Goal: Task Accomplishment & Management: Manage account settings

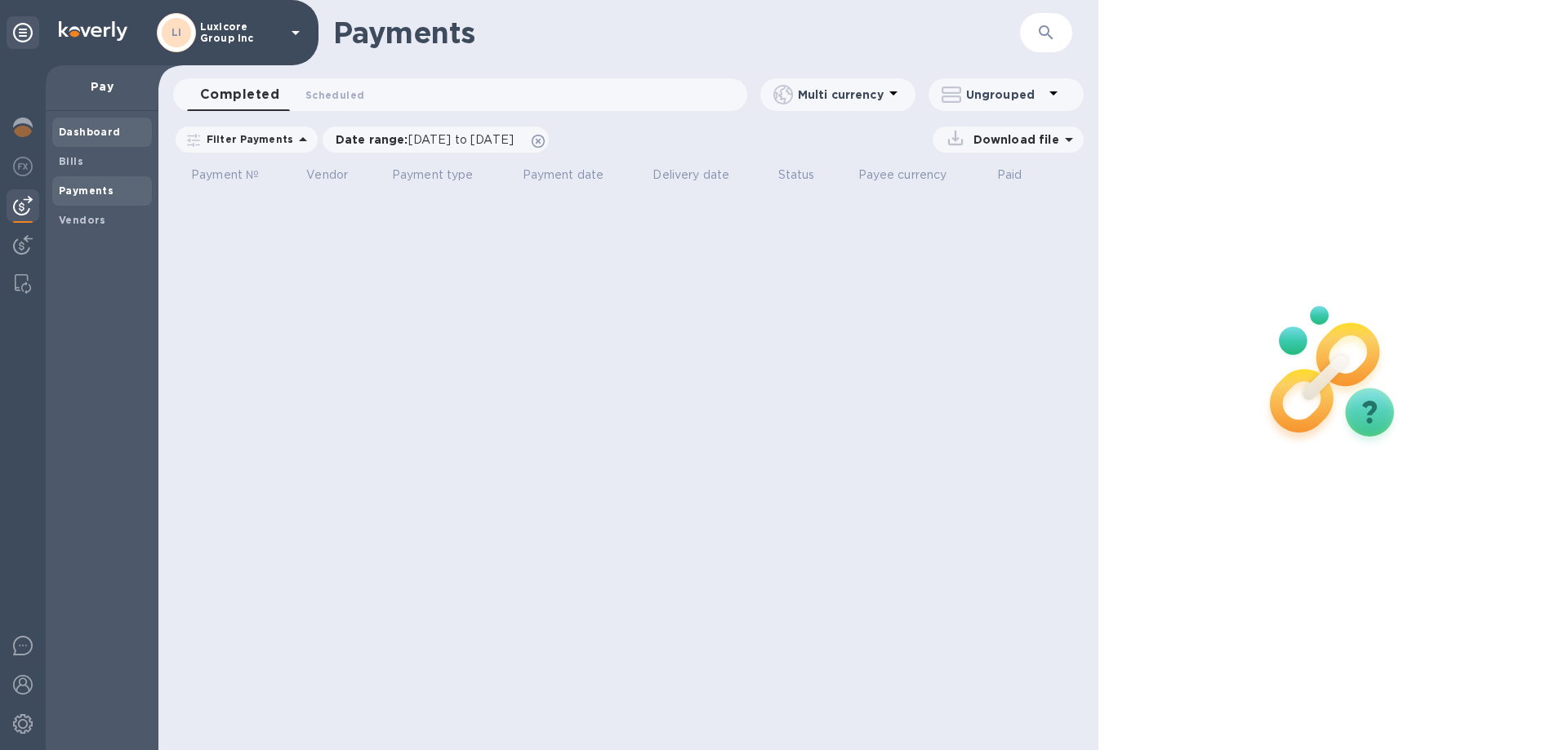
click at [98, 132] on b "Dashboard" at bounding box center [90, 132] width 62 height 12
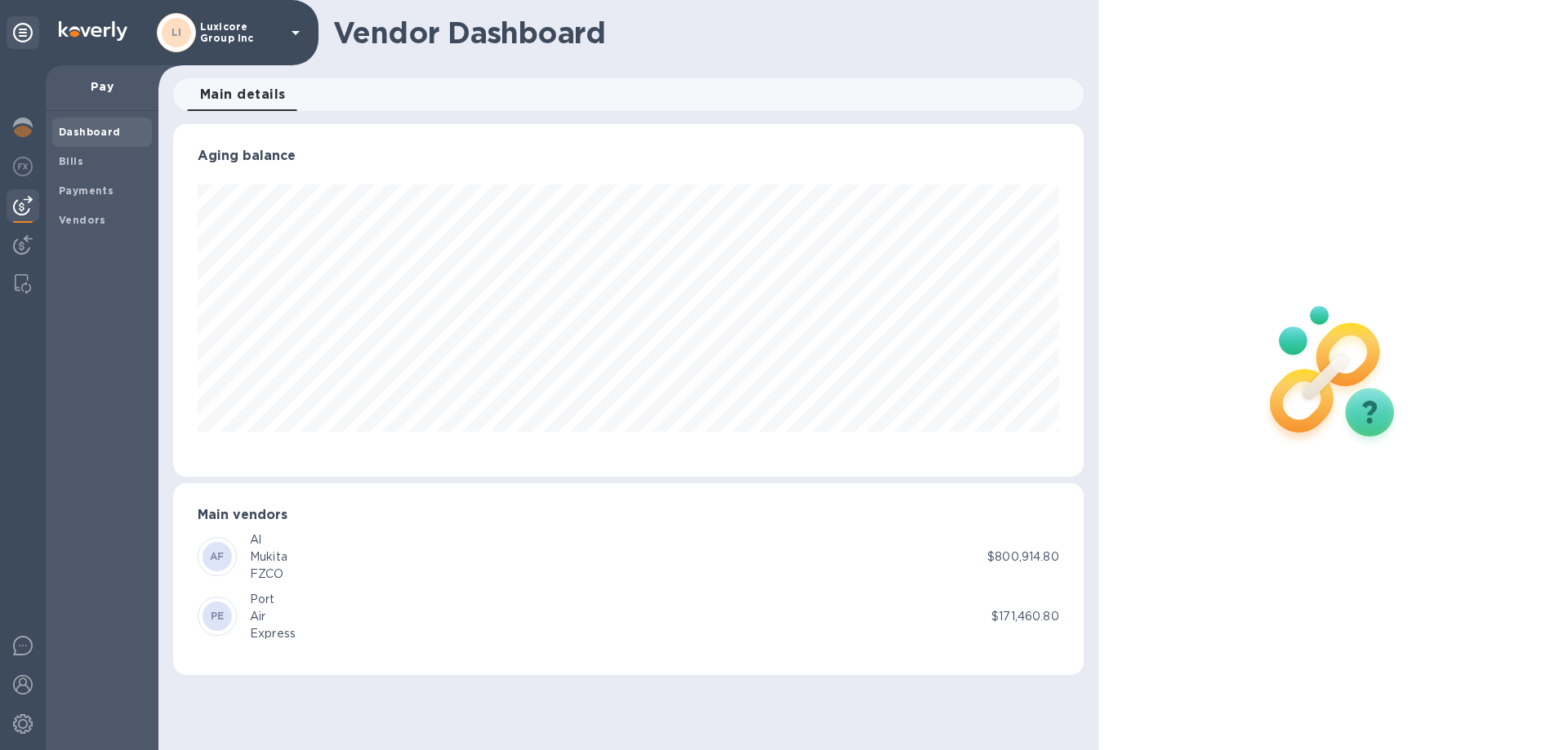
scroll to position [353, 910]
click at [423, 31] on h1 "Vendor Dashboard" at bounding box center [703, 33] width 739 height 35
click at [28, 29] on icon at bounding box center [22, 32] width 20 height 20
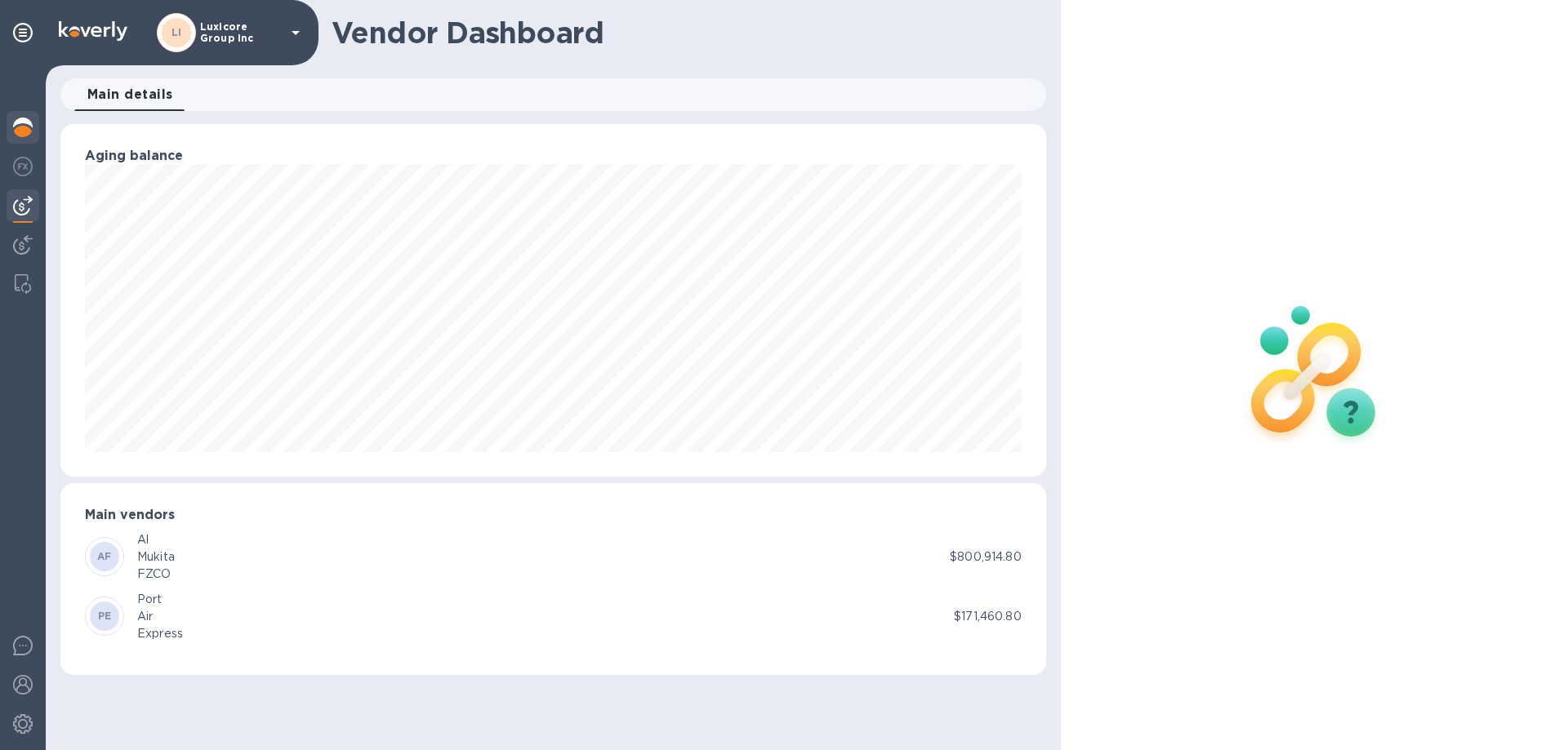
scroll to position [815993, 815827]
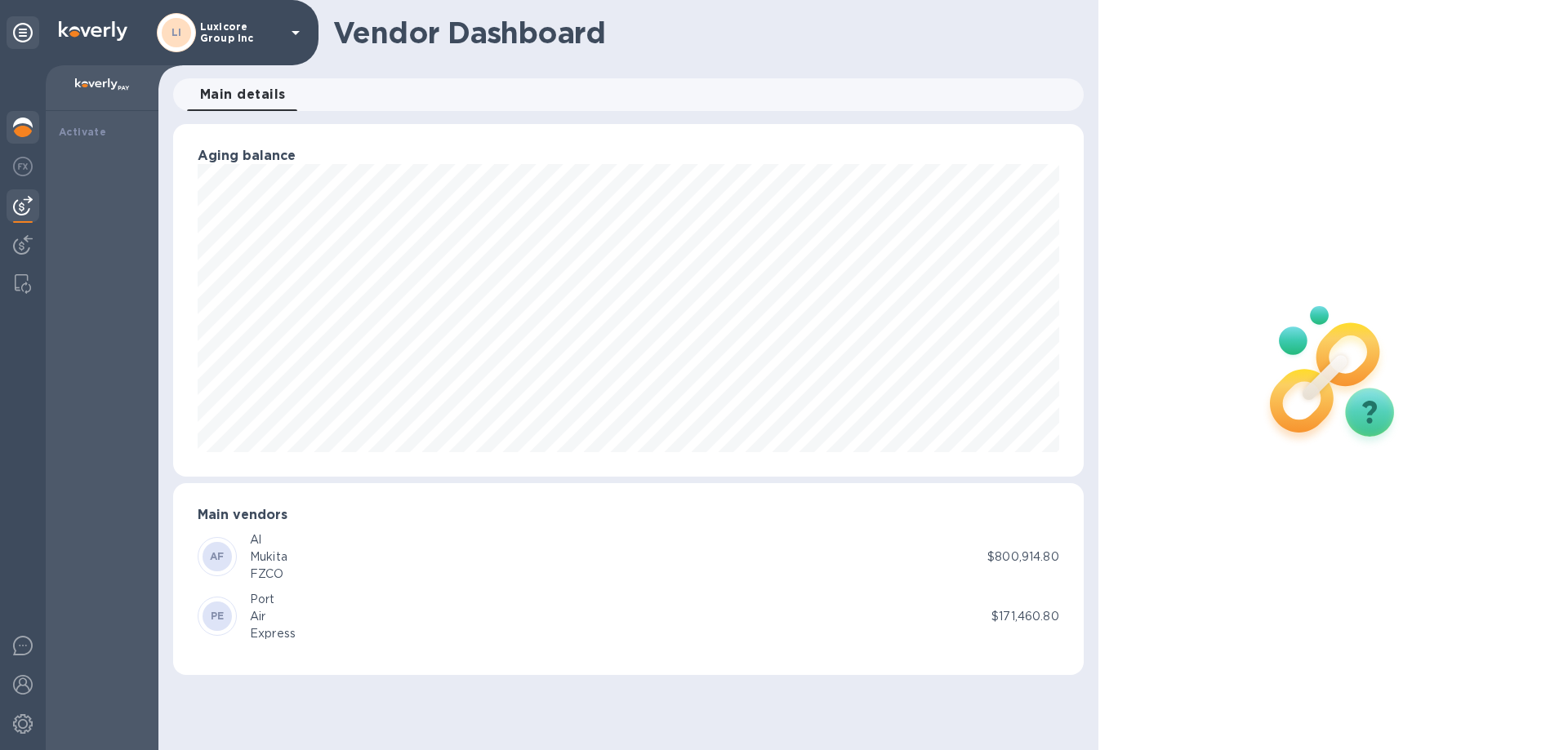
click at [27, 140] on div at bounding box center [22, 129] width 33 height 35
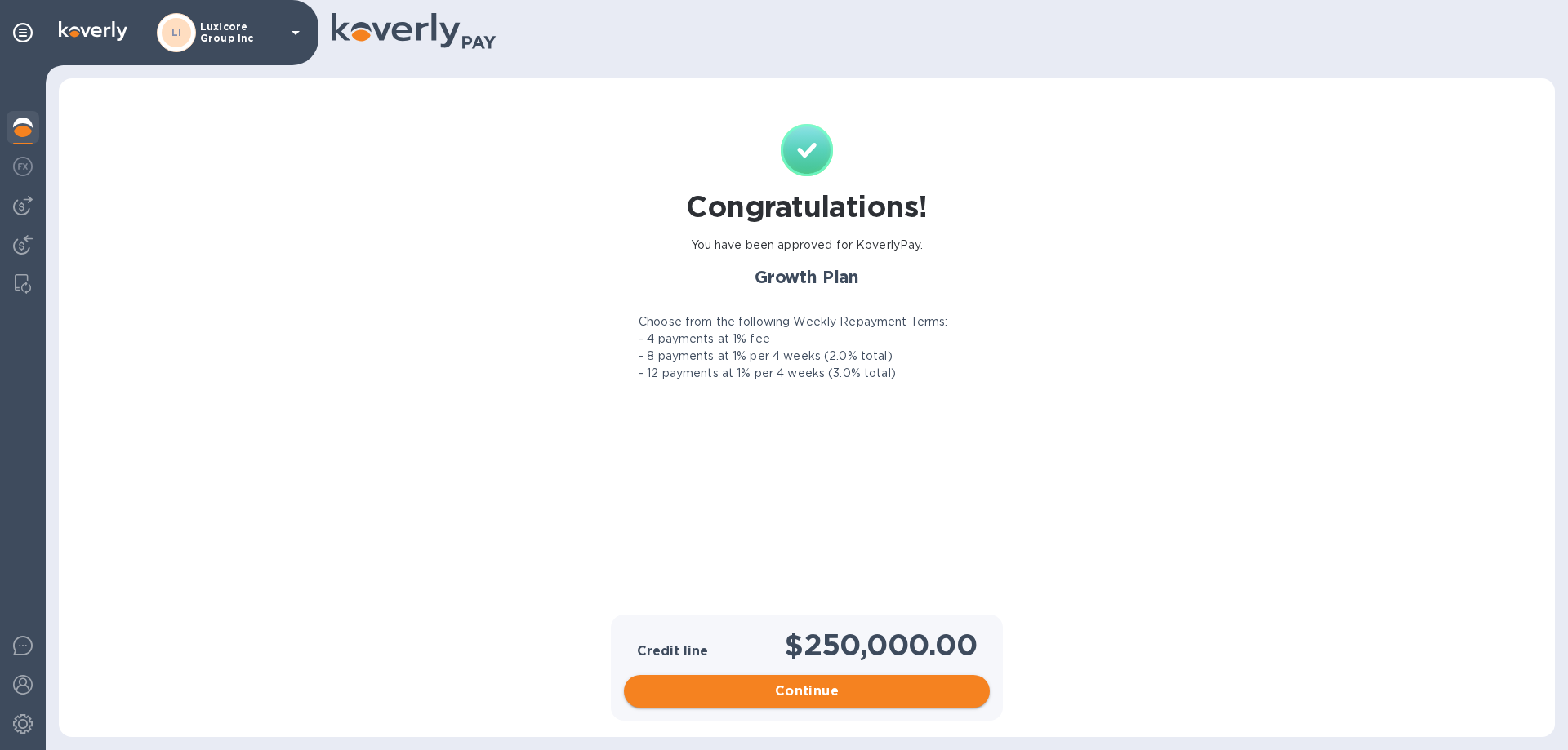
click at [800, 693] on span "Continue" at bounding box center [807, 691] width 340 height 20
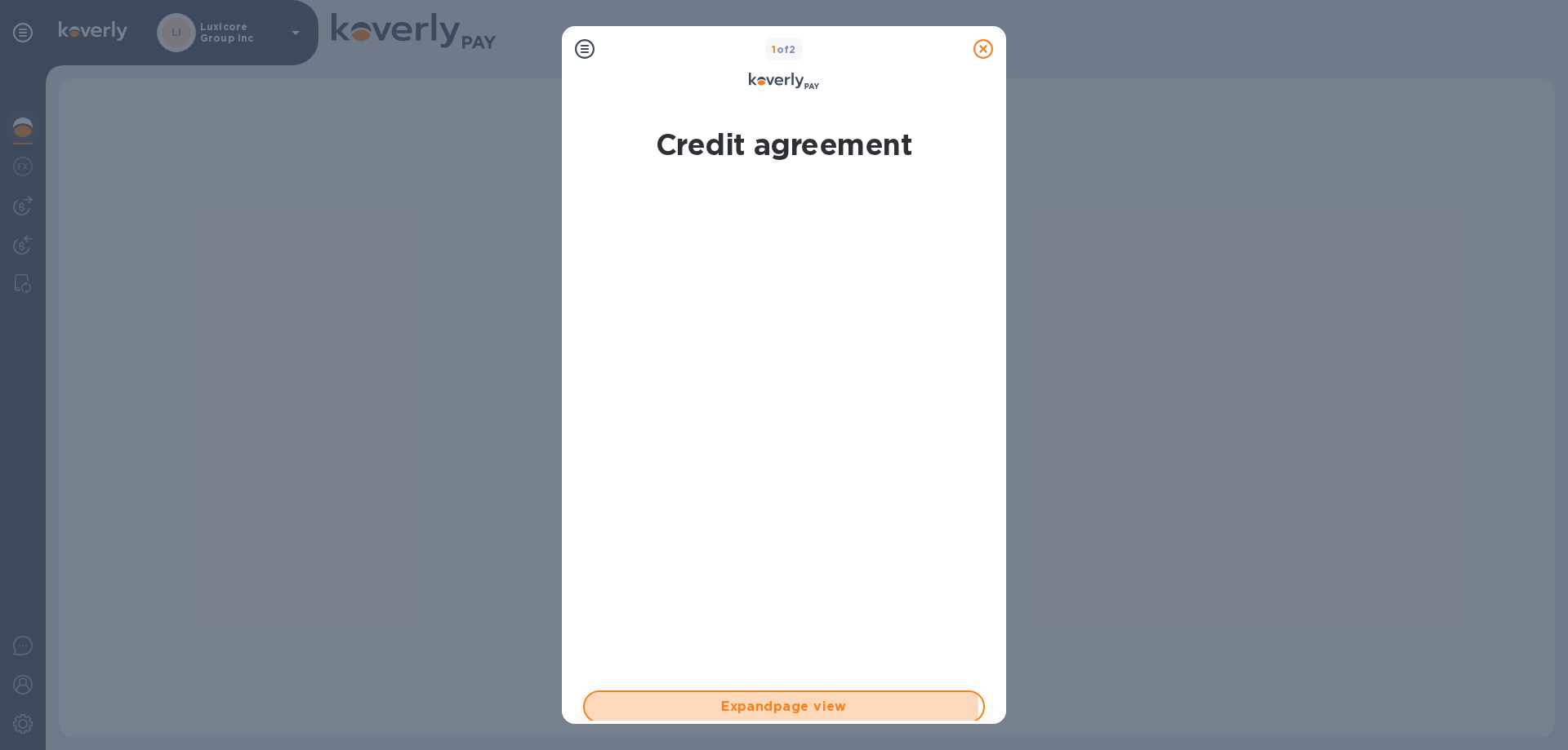
click at [770, 712] on span "Expand page view" at bounding box center [784, 706] width 373 height 20
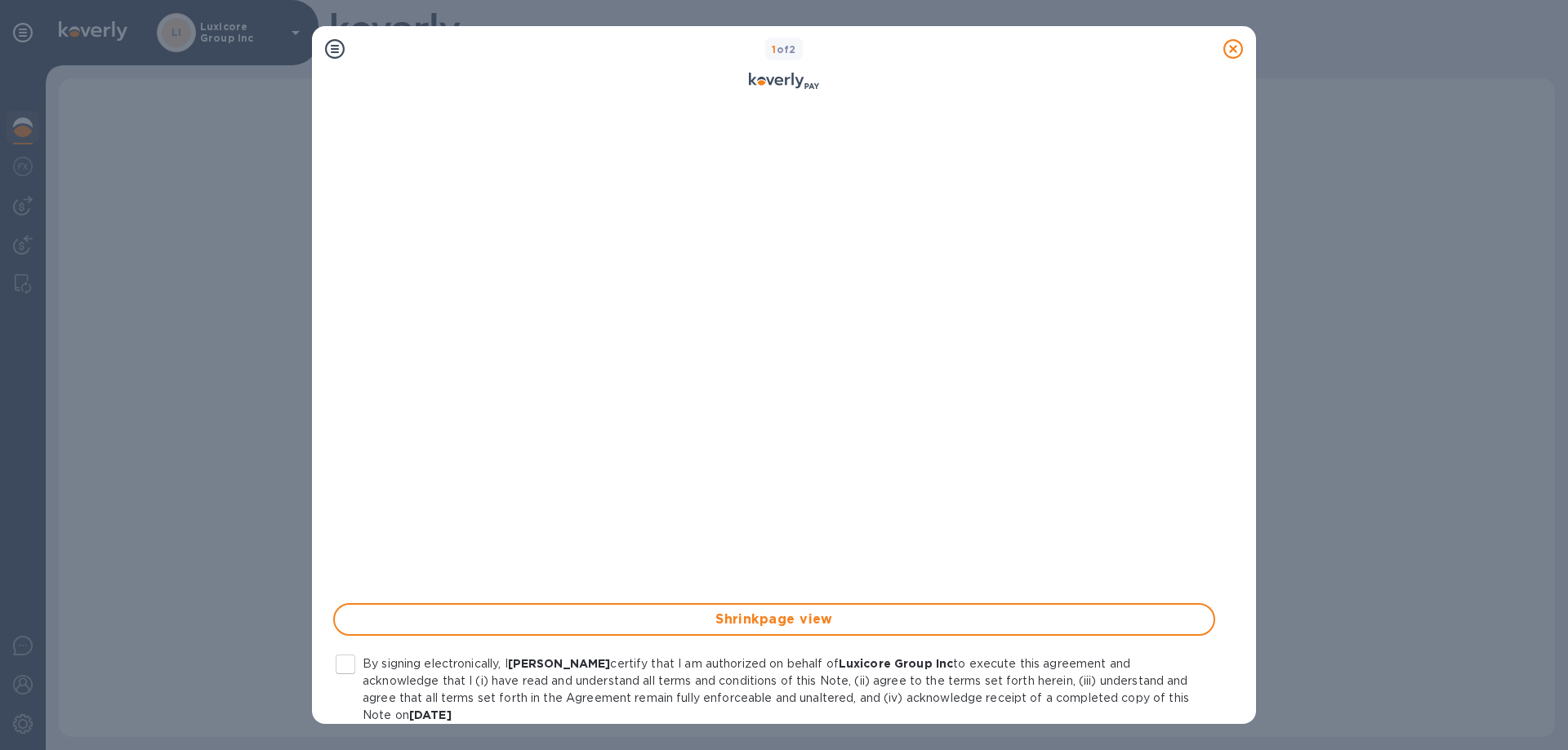
scroll to position [178, 0]
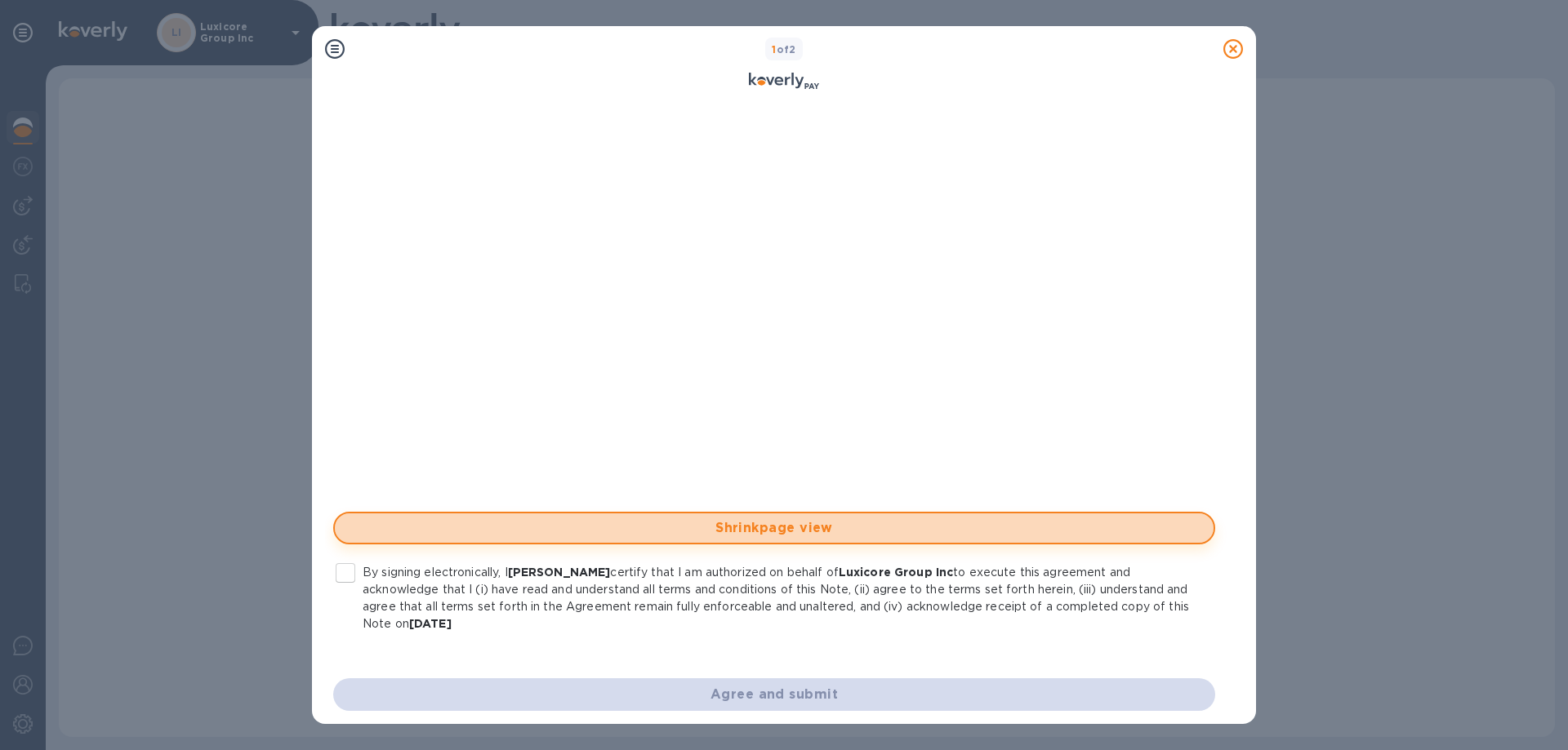
click at [807, 526] on span "Shrink page view" at bounding box center [774, 528] width 852 height 20
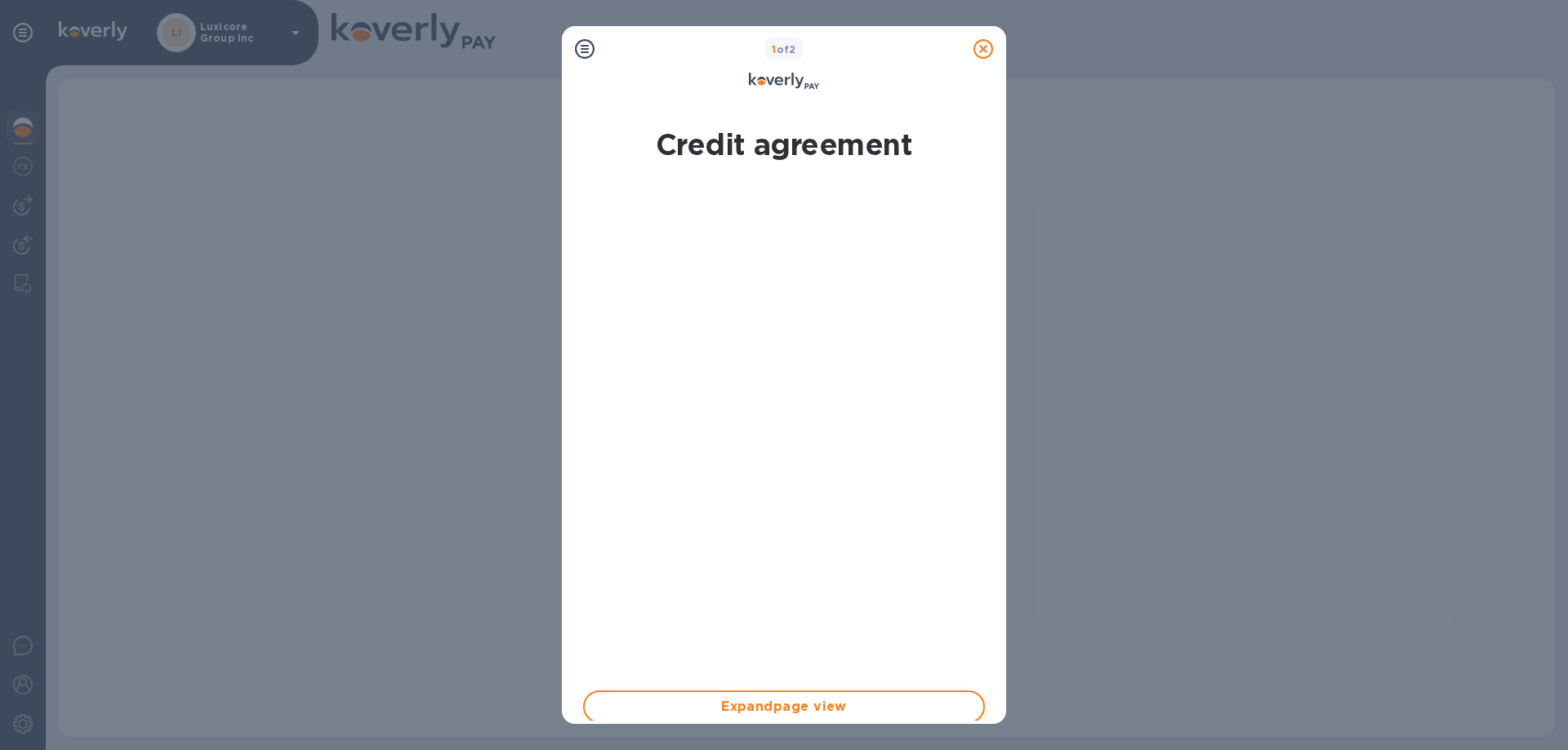
click at [759, 702] on span "Expand page view" at bounding box center [784, 706] width 373 height 20
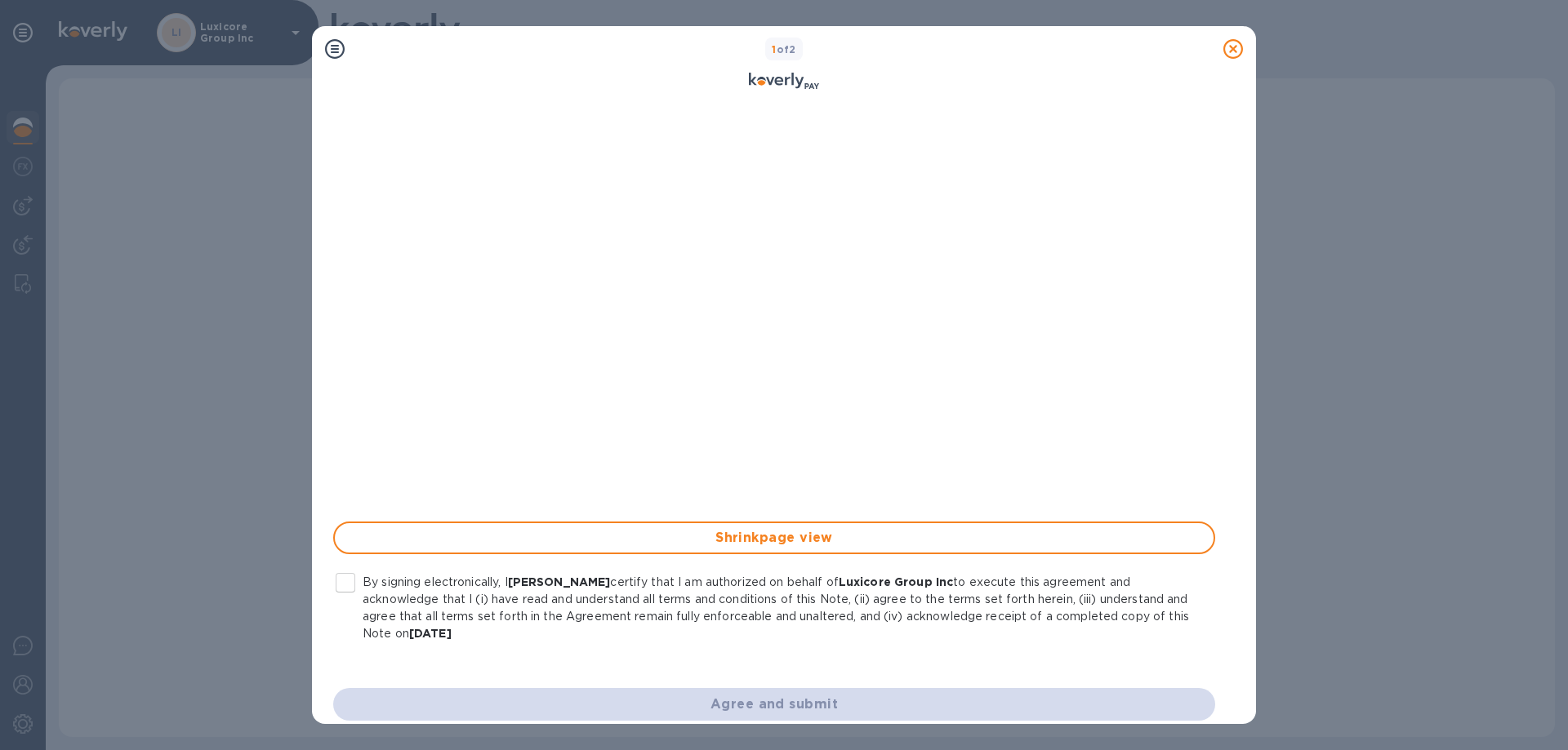
scroll to position [178, 0]
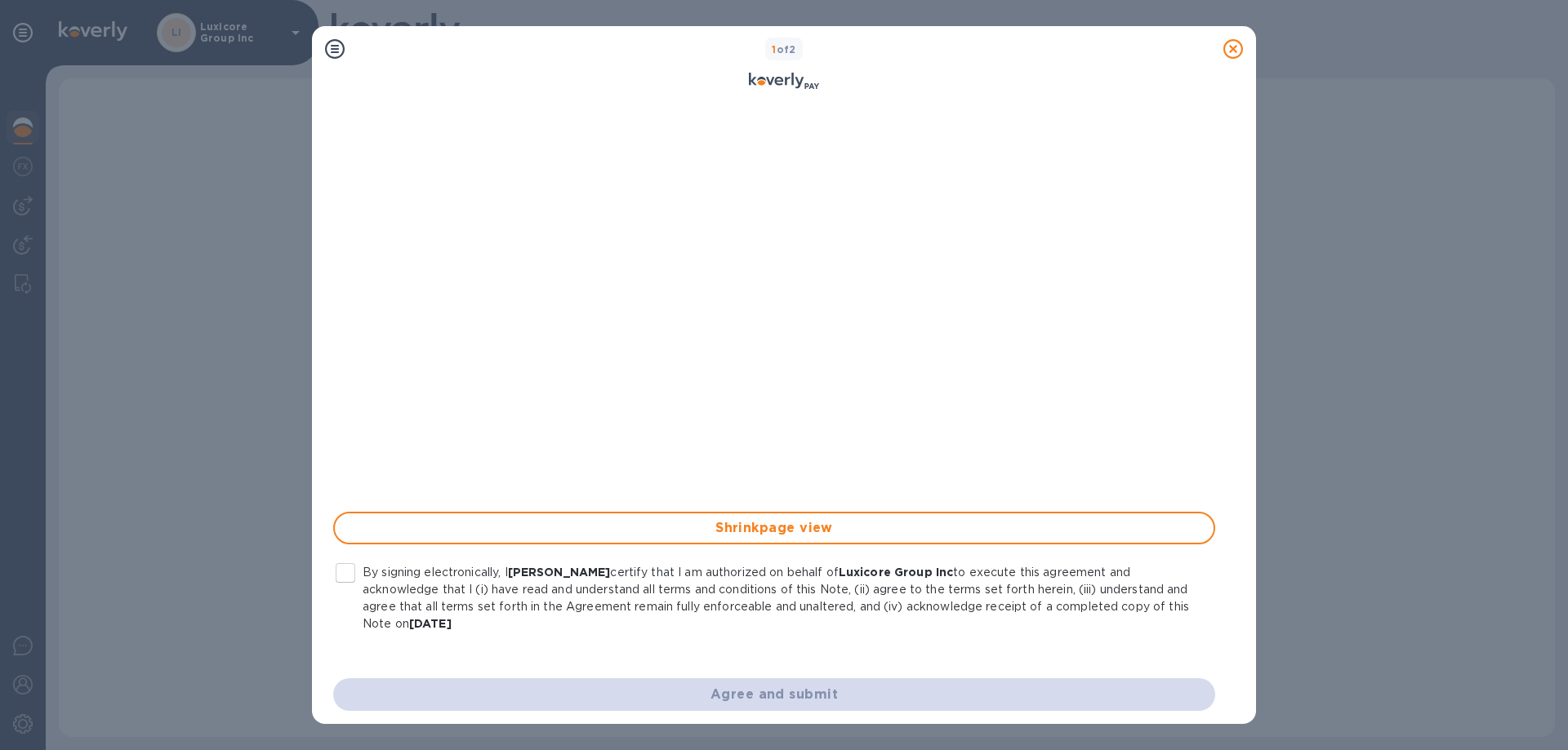
click at [685, 700] on div "Agree and submit" at bounding box center [774, 695] width 902 height 52
click at [351, 570] on input "By signing electronically, I [PERSON_NAME] certify that I am authorized on beha…" at bounding box center [345, 573] width 35 height 35
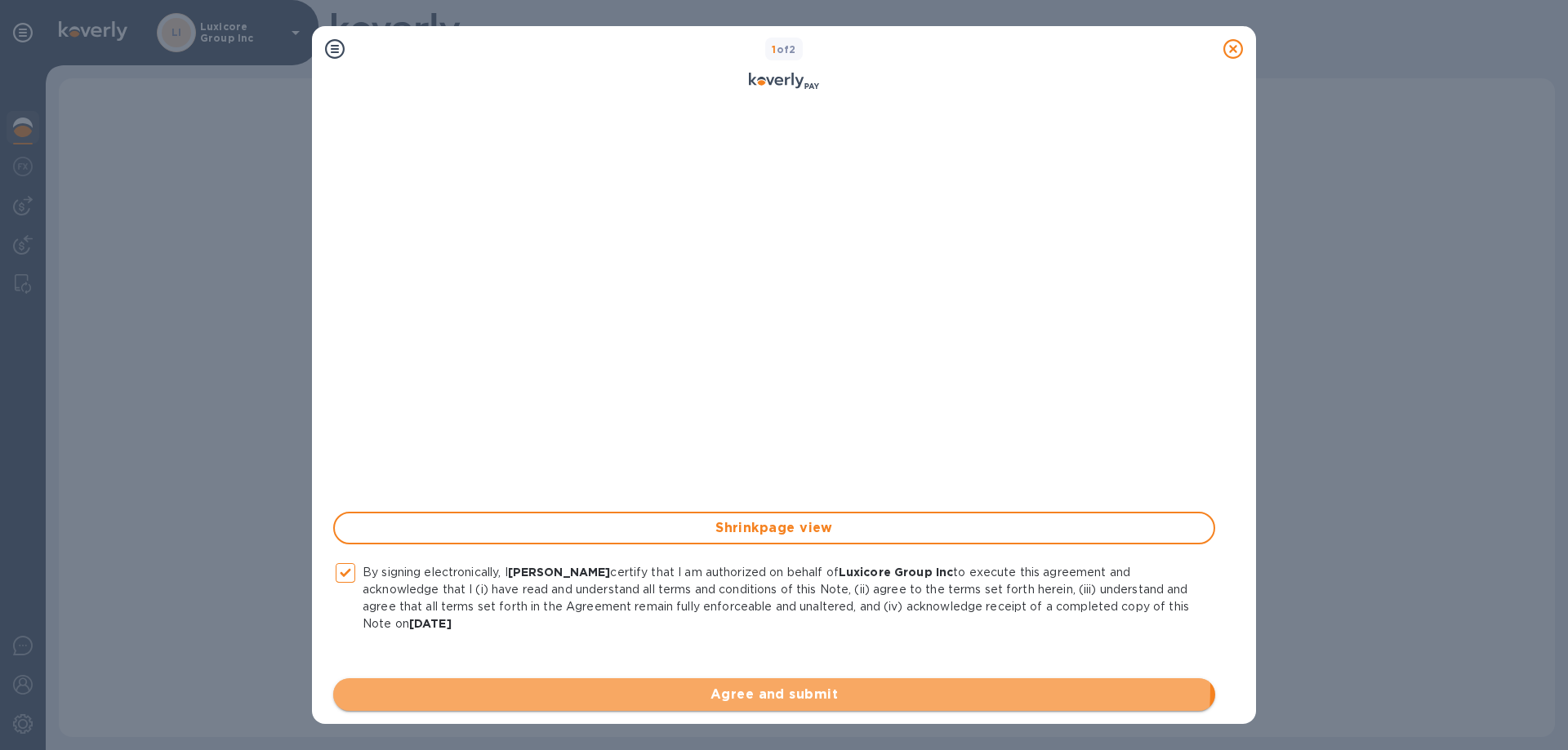
click at [690, 684] on button "Agree and submit" at bounding box center [775, 694] width 882 height 33
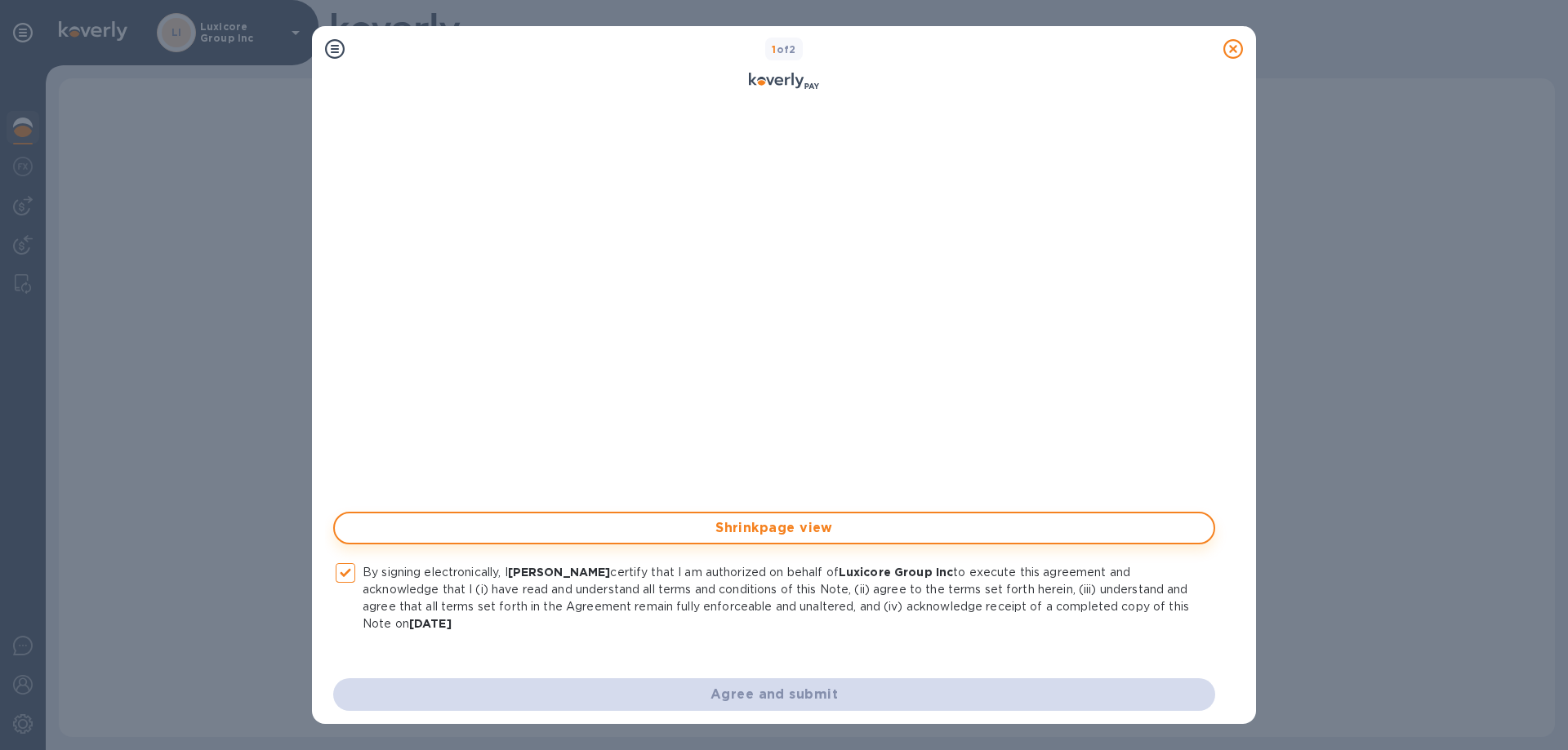
checkbox input "false"
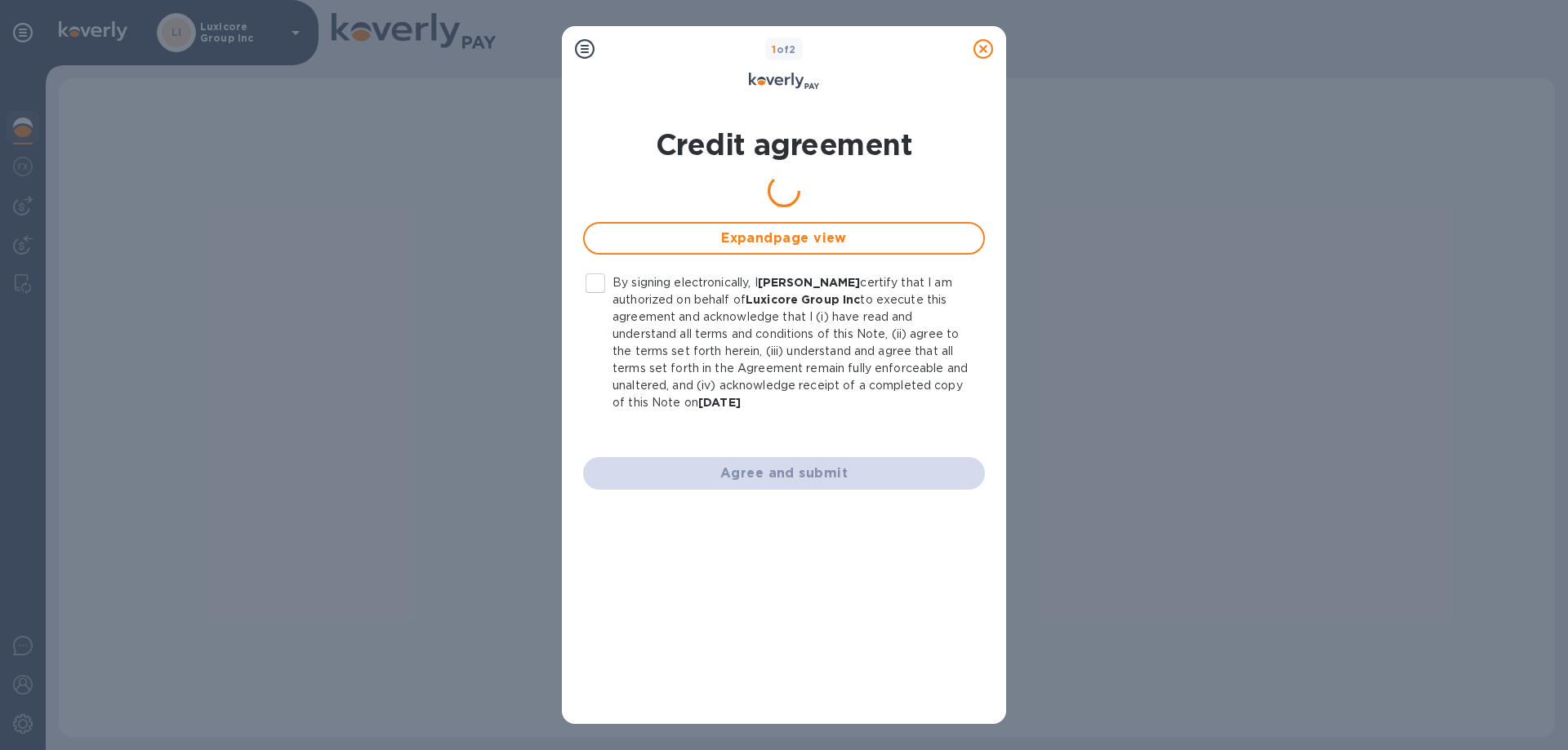
scroll to position [0, 0]
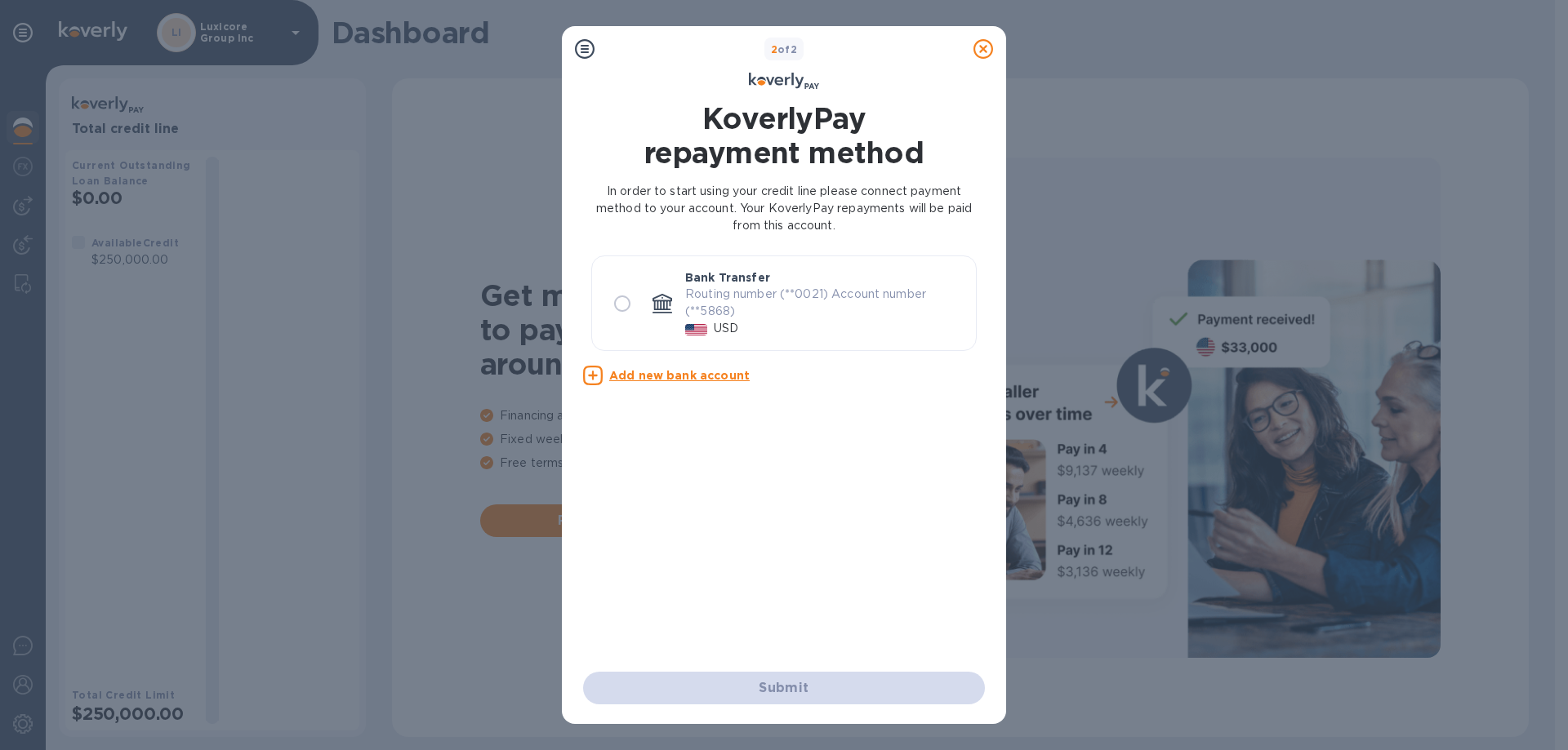
click at [762, 319] on p "Routing number (**0021) Account number (**5868)" at bounding box center [823, 303] width 278 height 35
radio input "true"
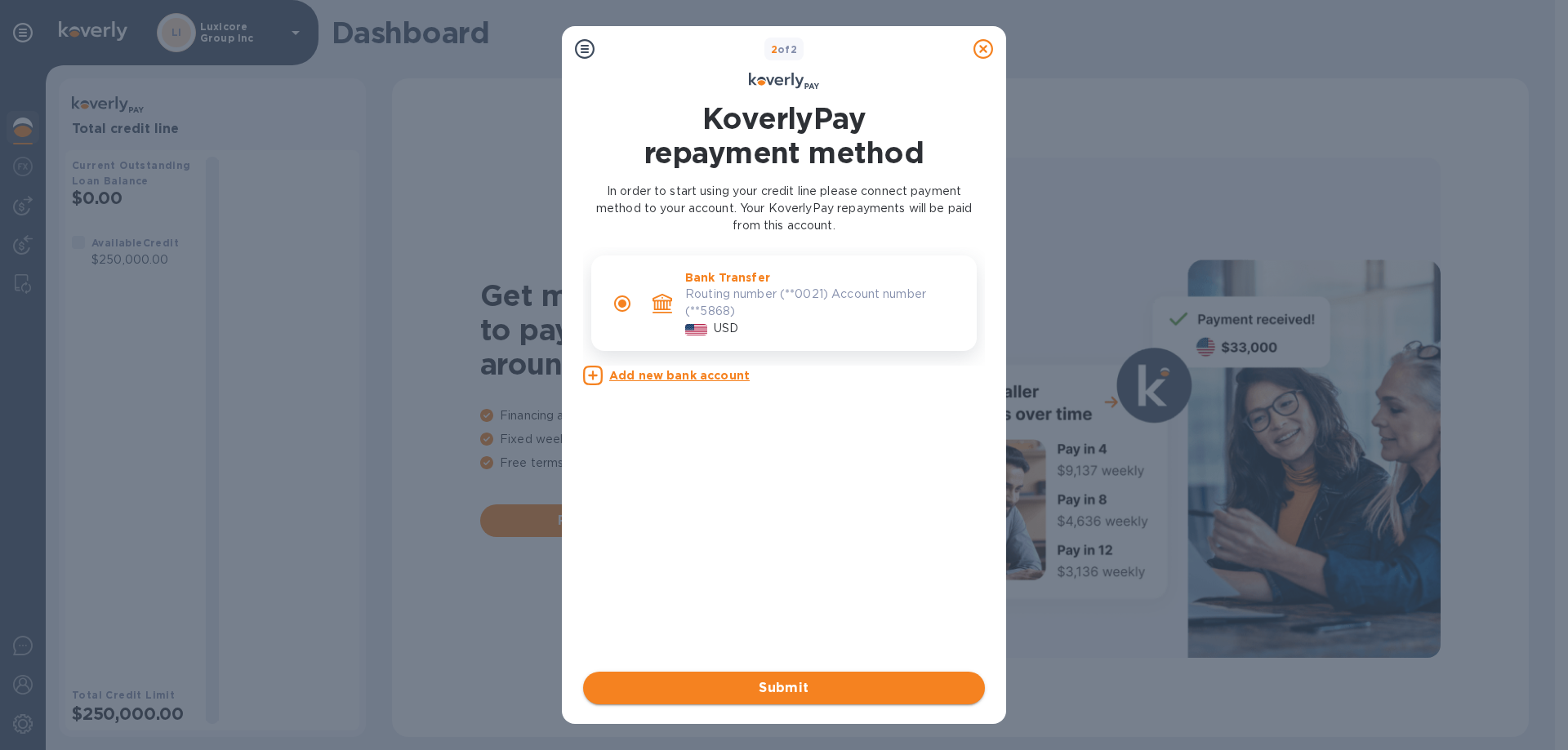
click at [756, 698] on button "Submit" at bounding box center [784, 687] width 402 height 33
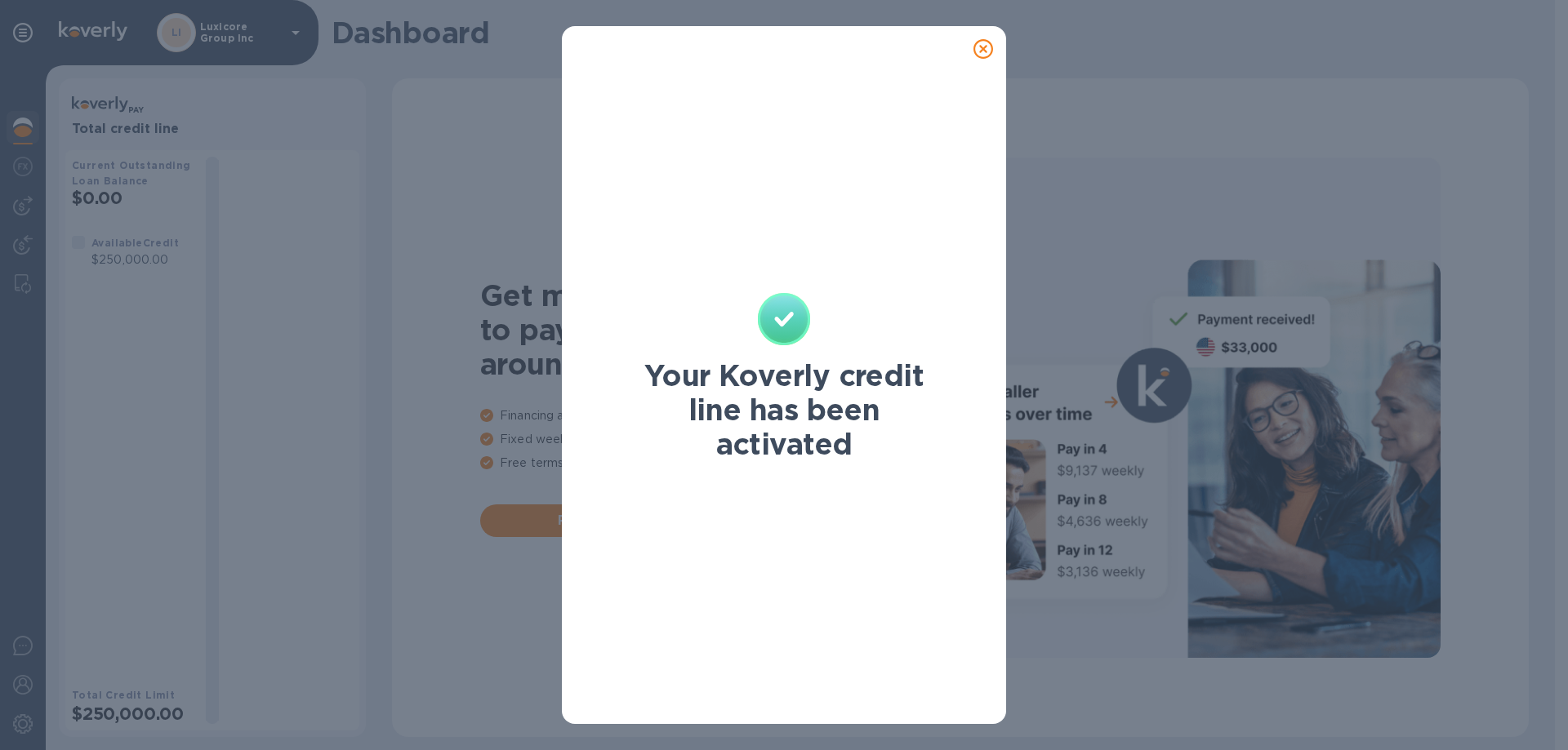
click at [986, 50] on icon at bounding box center [983, 49] width 20 height 20
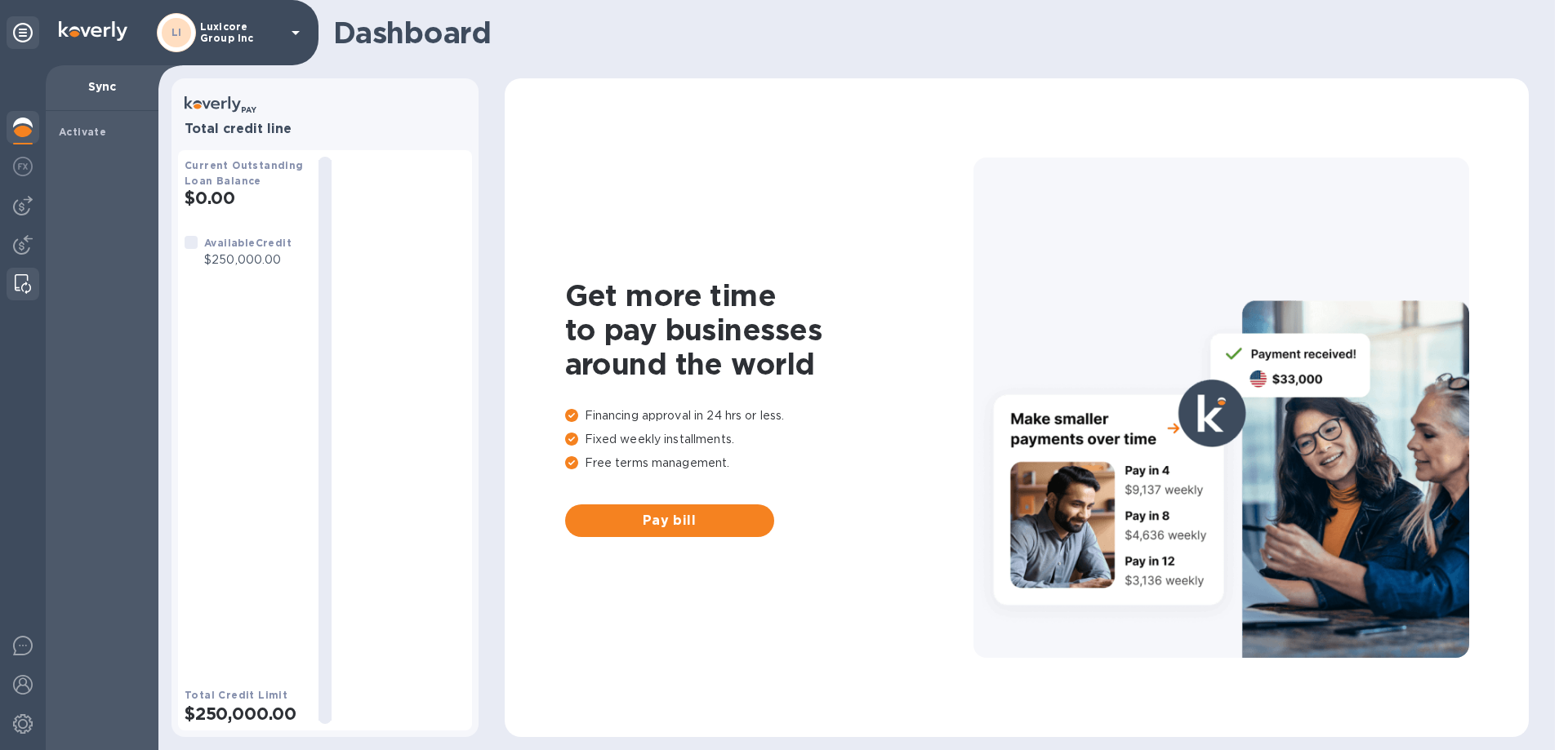
click at [34, 273] on div at bounding box center [22, 284] width 29 height 33
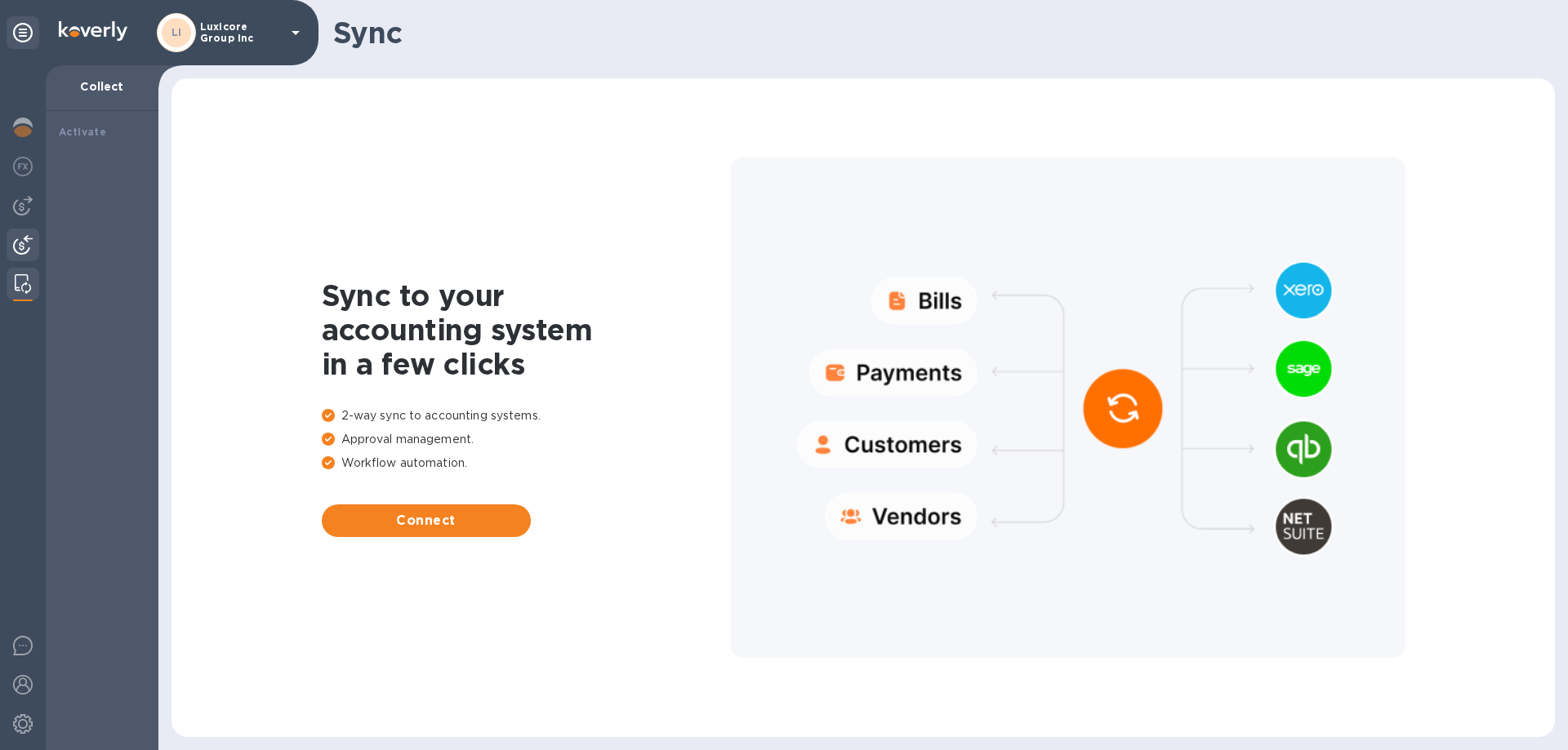
click at [23, 237] on img at bounding box center [22, 245] width 20 height 20
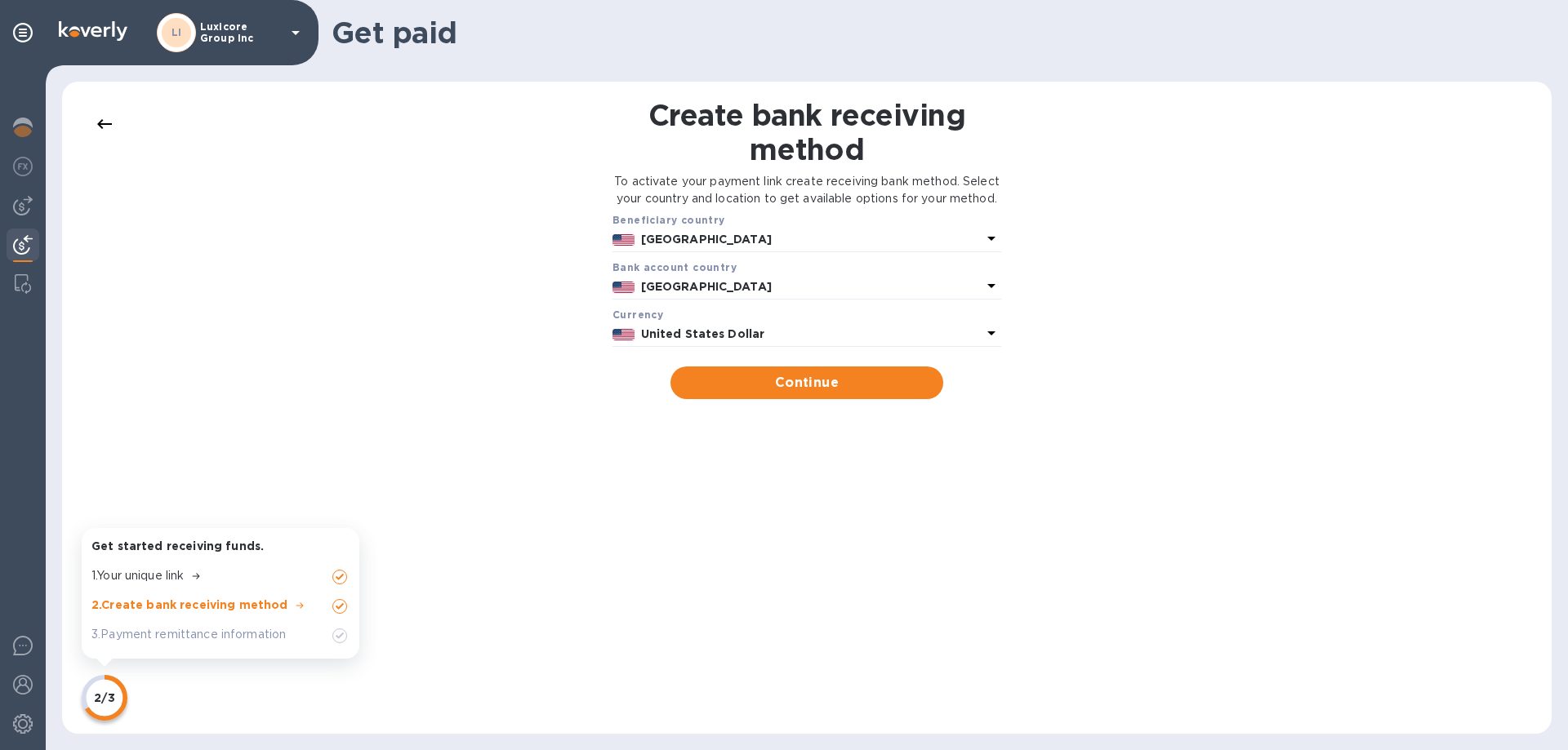
click at [109, 703] on p "2/3" at bounding box center [105, 698] width 21 height 16
